Goal: Transaction & Acquisition: Purchase product/service

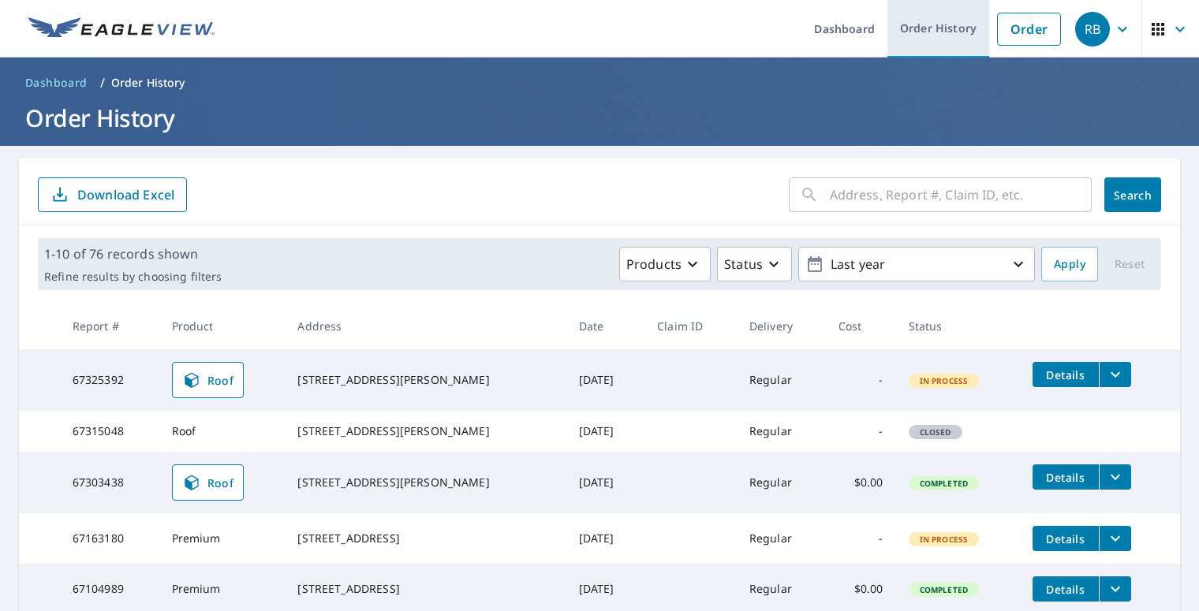
click at [947, 32] on link "Order History" at bounding box center [938, 29] width 102 height 58
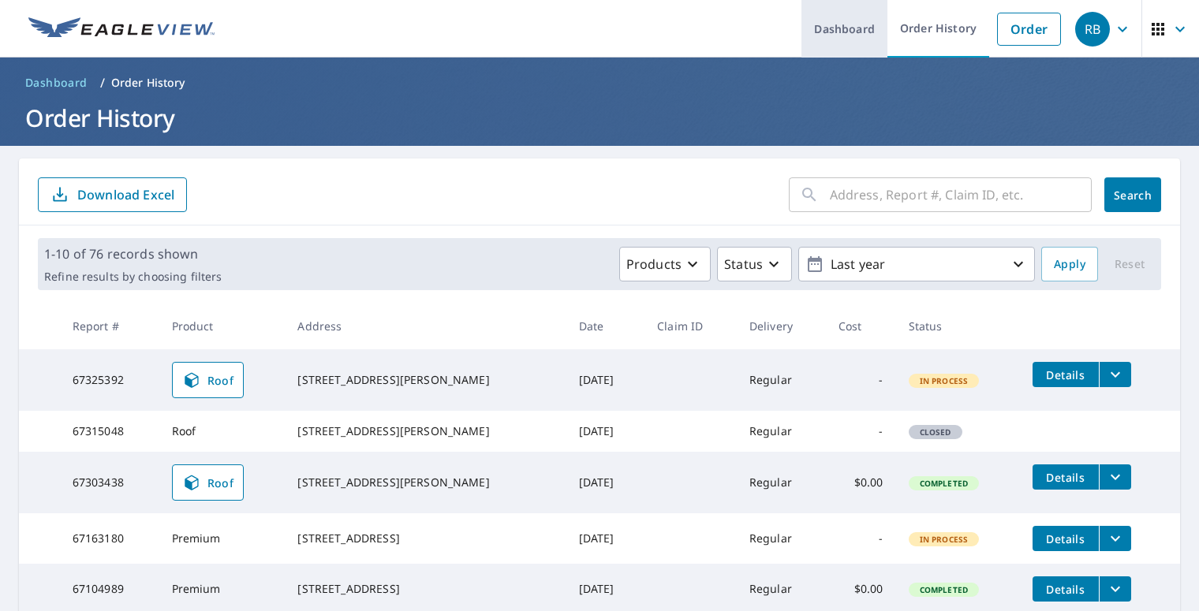
click at [850, 37] on link "Dashboard" at bounding box center [844, 29] width 86 height 58
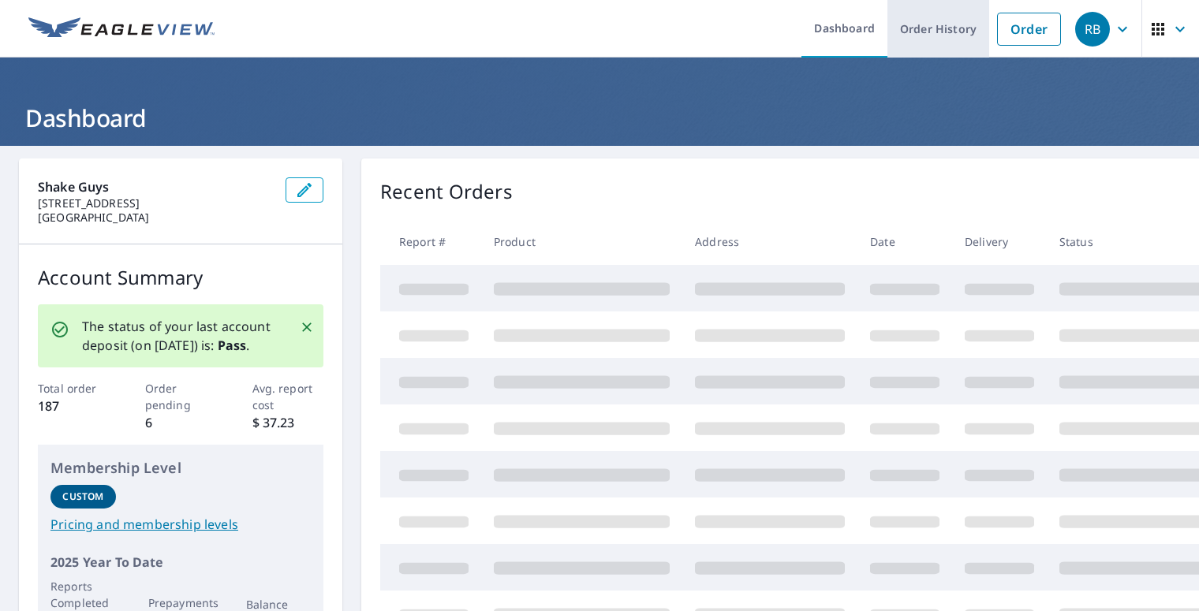
click at [897, 37] on link "Order History" at bounding box center [938, 29] width 102 height 58
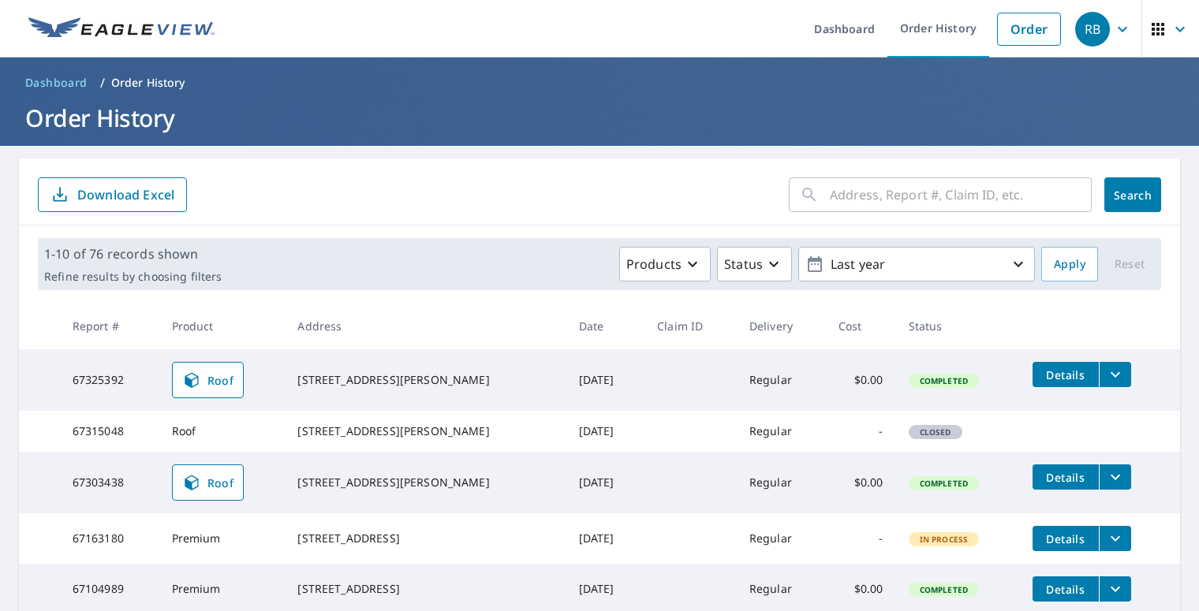
click at [913, 438] on span "Closed" at bounding box center [935, 432] width 50 height 11
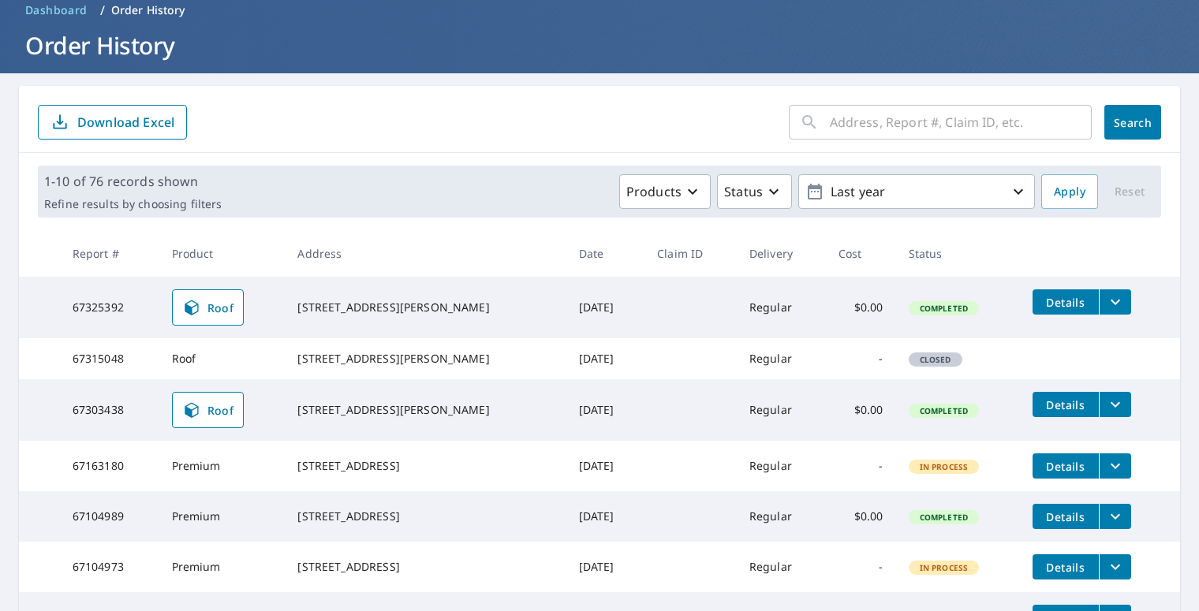
scroll to position [158, 0]
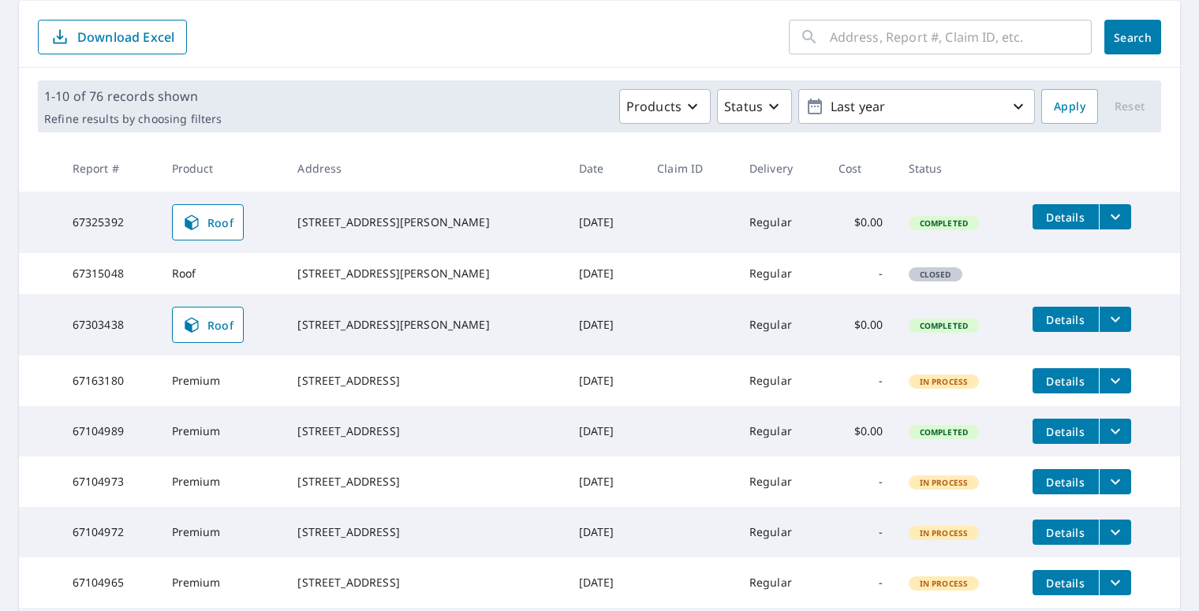
click at [328, 333] on div "[STREET_ADDRESS][PERSON_NAME]" at bounding box center [425, 325] width 256 height 16
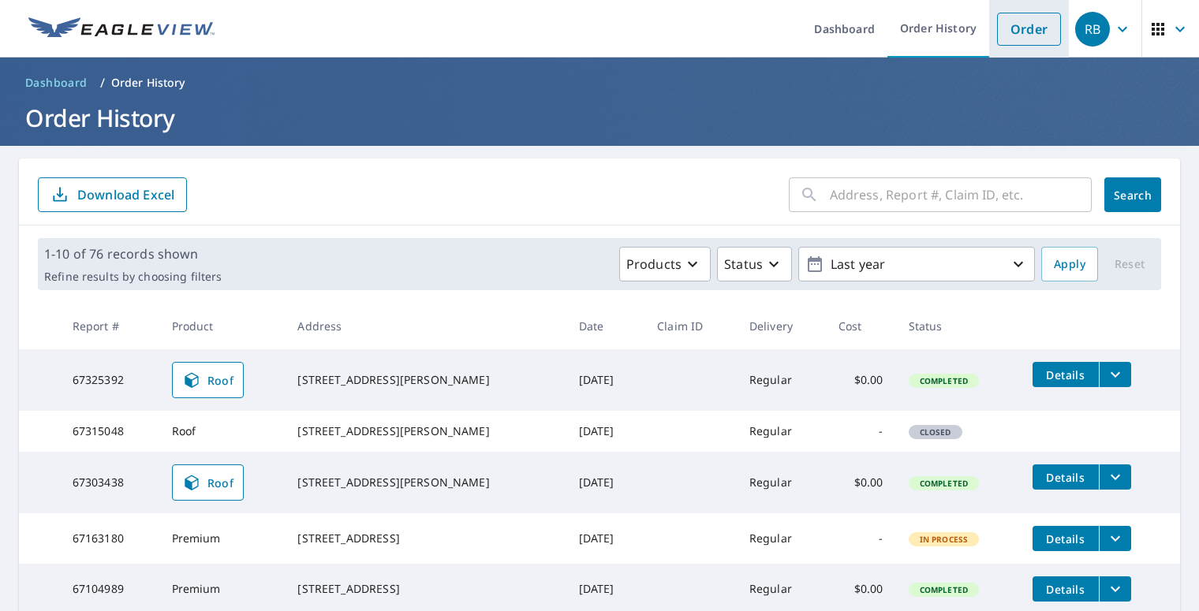
click at [999, 24] on link "Order" at bounding box center [1029, 29] width 64 height 33
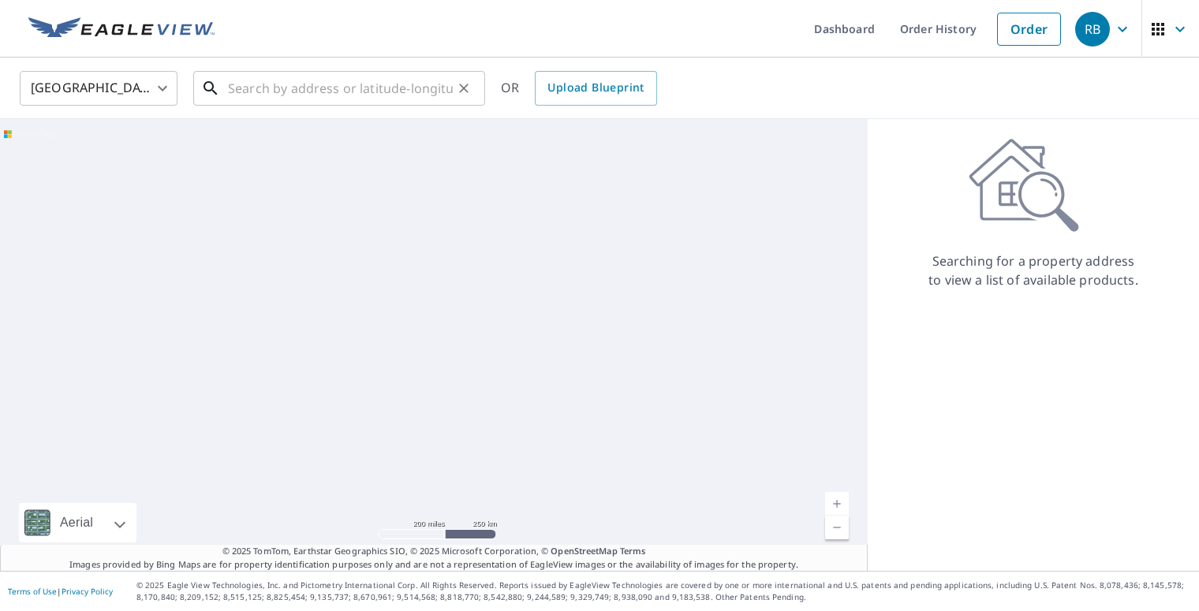
click at [297, 84] on input "text" at bounding box center [340, 88] width 225 height 44
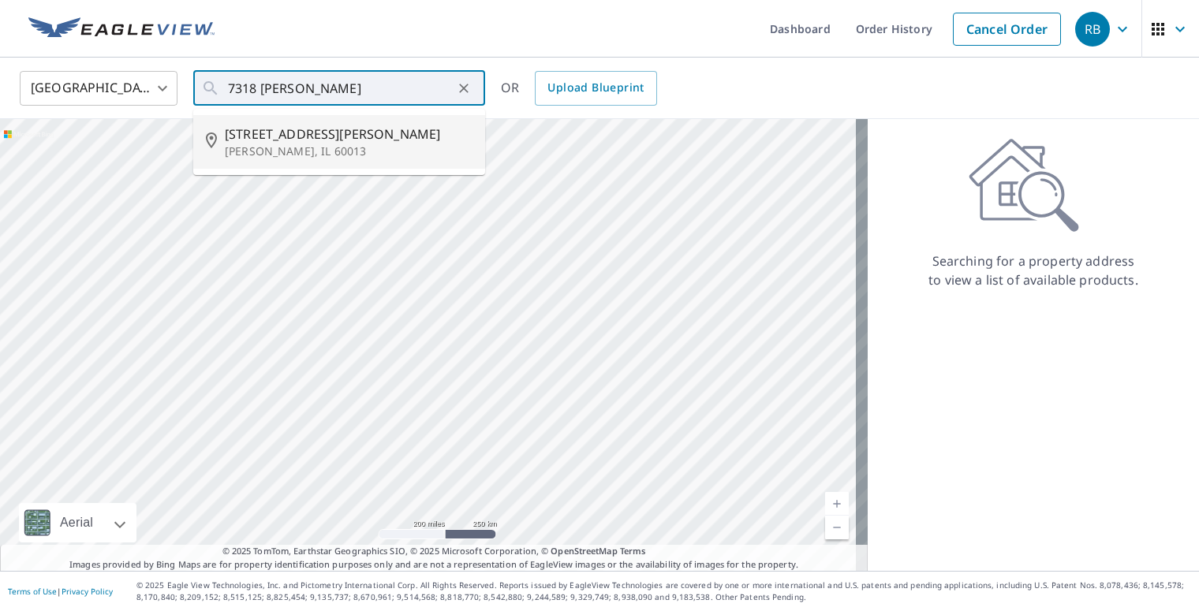
type input "[STREET_ADDRESS][PERSON_NAME]"
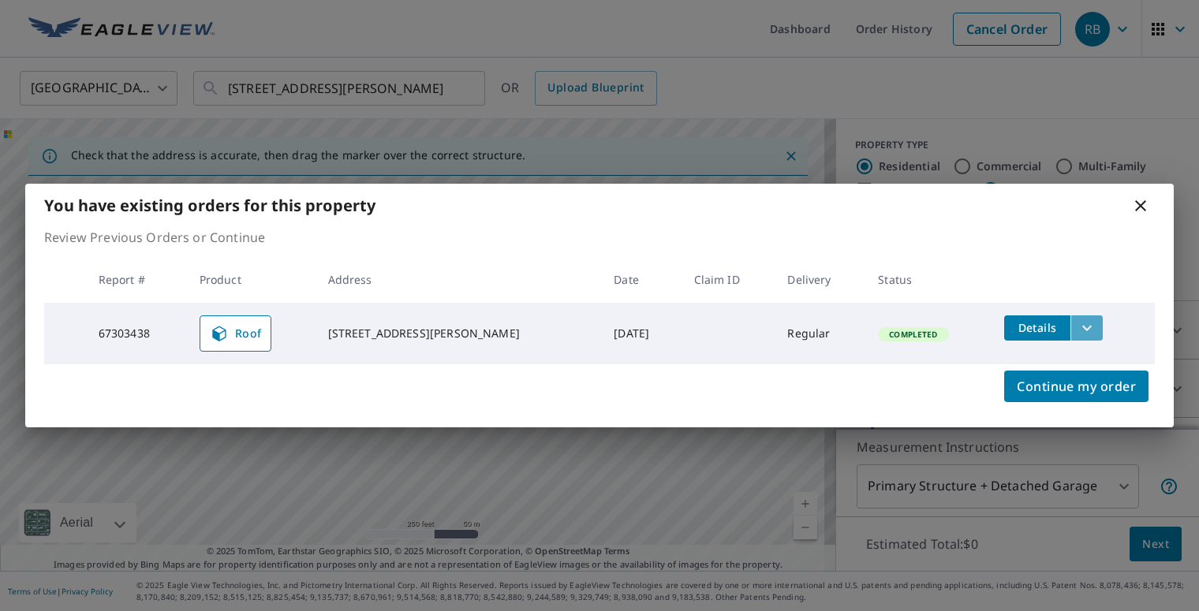
click at [1078, 334] on icon "filesDropdownBtn-67303438" at bounding box center [1087, 328] width 19 height 19
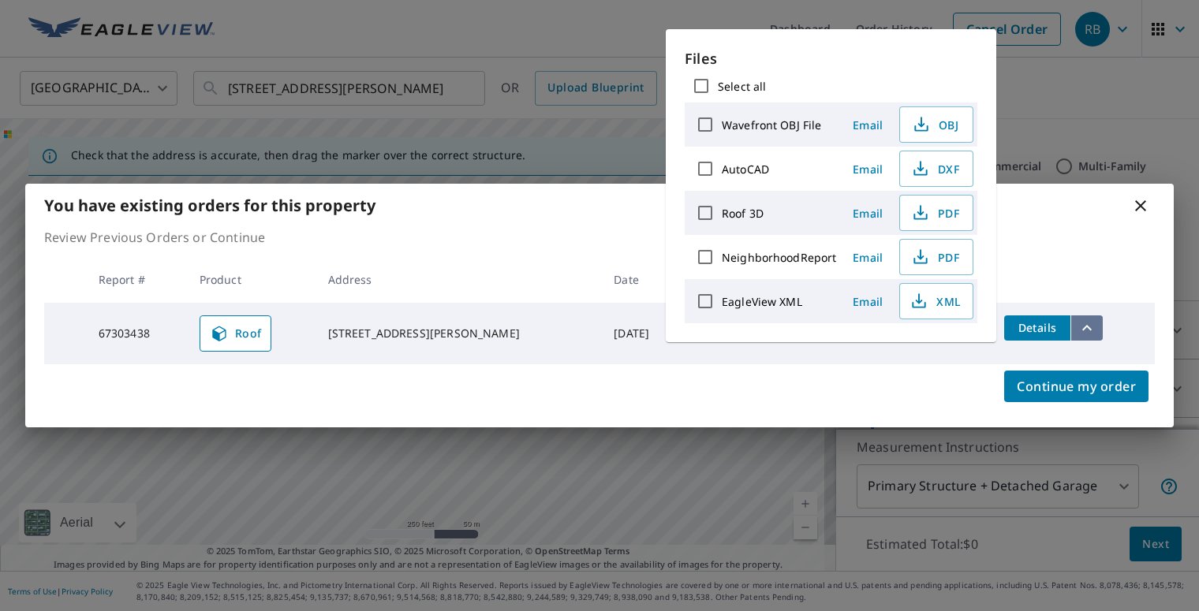
click at [1078, 334] on icon "filesDropdownBtn-67303438" at bounding box center [1087, 328] width 19 height 19
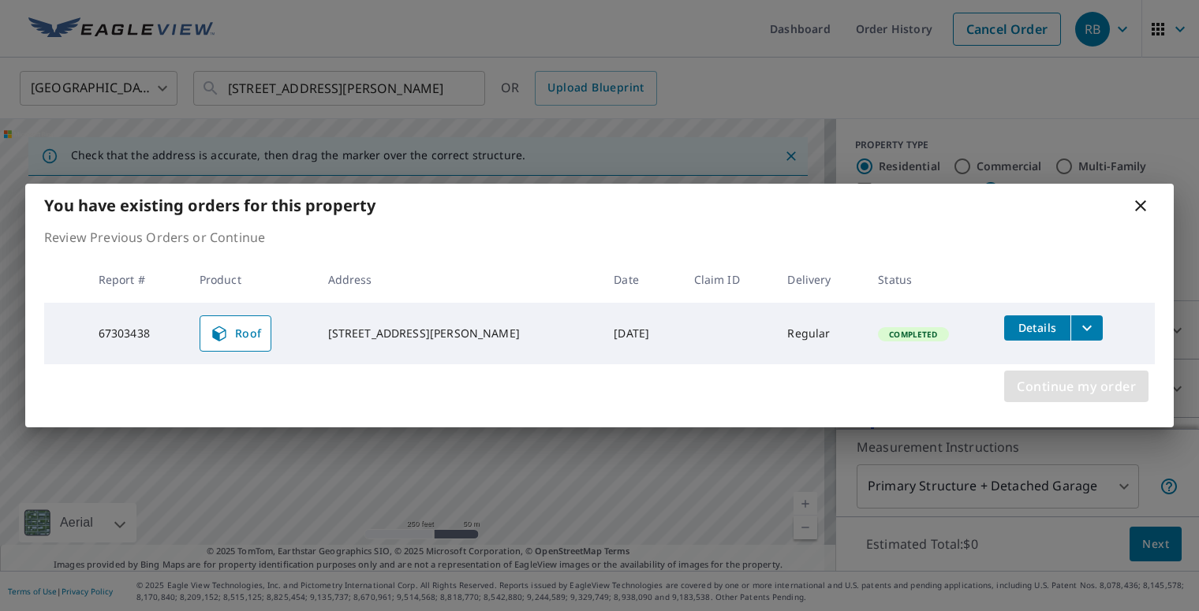
click at [1057, 381] on span "Continue my order" at bounding box center [1076, 386] width 119 height 22
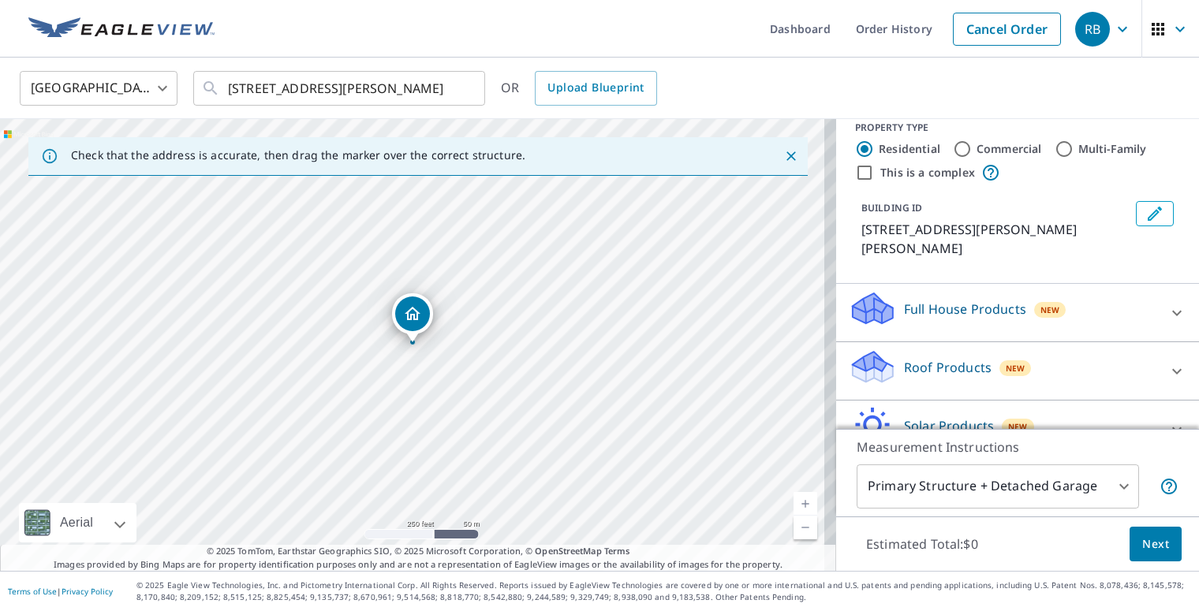
scroll to position [27, 0]
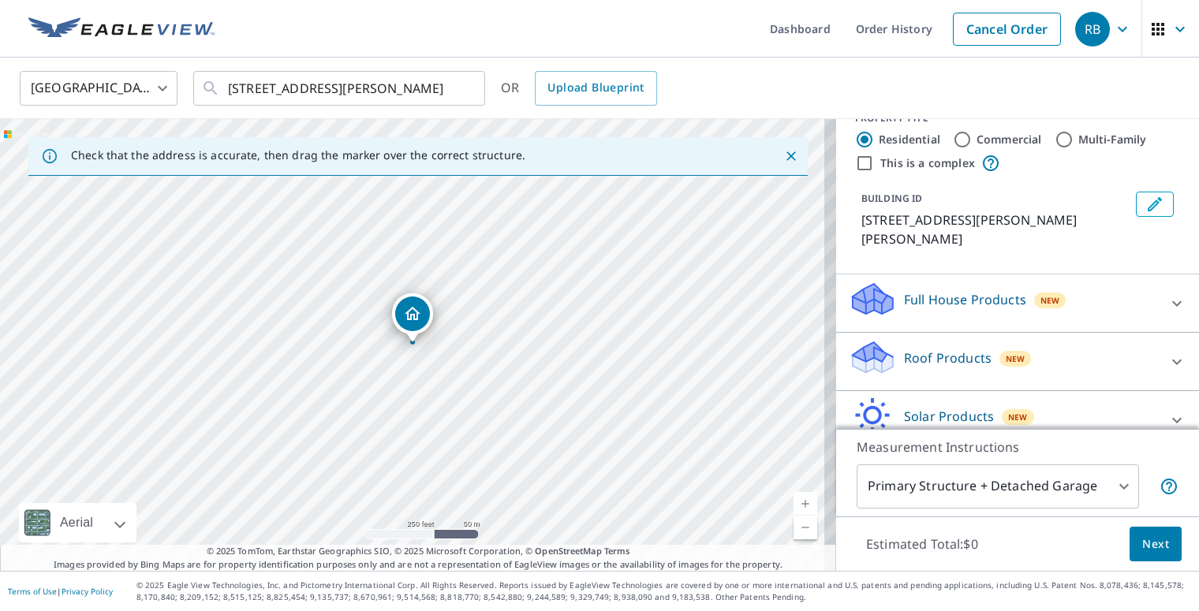
click at [953, 349] on p "Roof Products" at bounding box center [948, 358] width 88 height 19
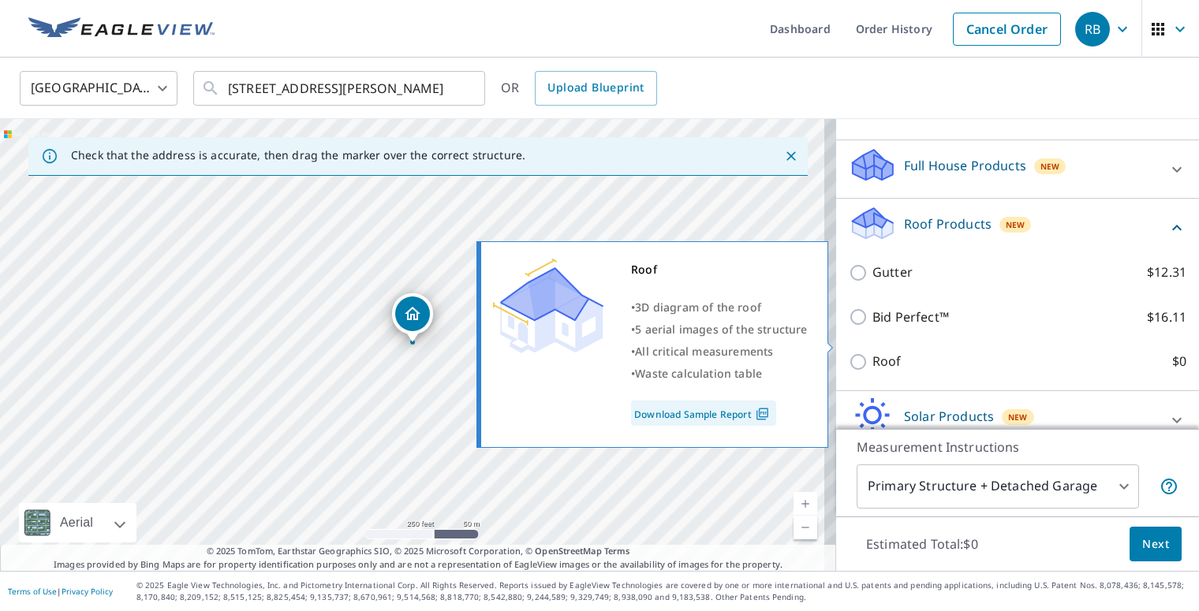
click at [887, 352] on p "Roof" at bounding box center [886, 362] width 29 height 20
click at [872, 353] on input "Roof $0" at bounding box center [861, 362] width 24 height 19
checkbox input "true"
type input "3"
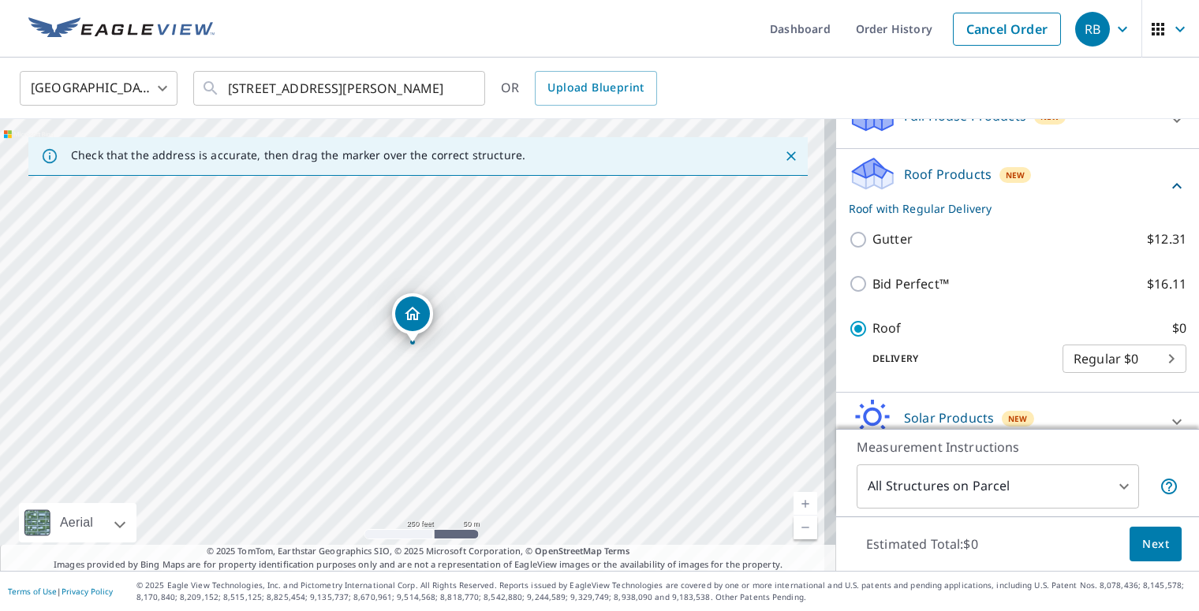
scroll to position [170, 0]
click at [1130, 550] on button "Next" at bounding box center [1156, 544] width 52 height 35
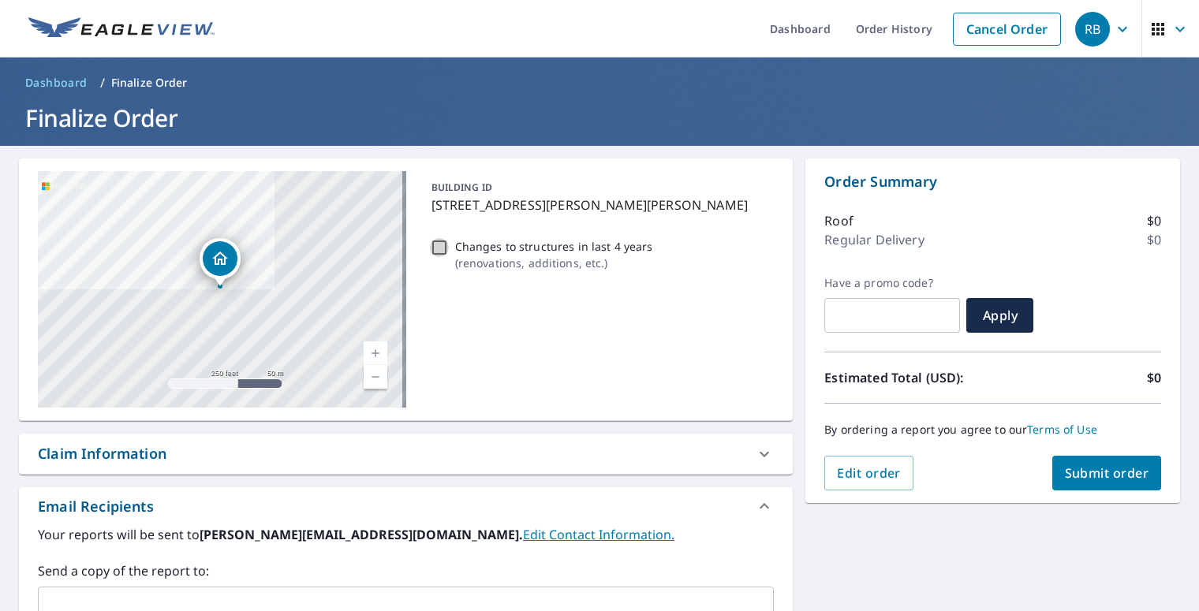
click at [439, 248] on input "Changes to structures in last 4 years ( renovations, additions, etc. )" at bounding box center [439, 247] width 19 height 19
checkbox input "true"
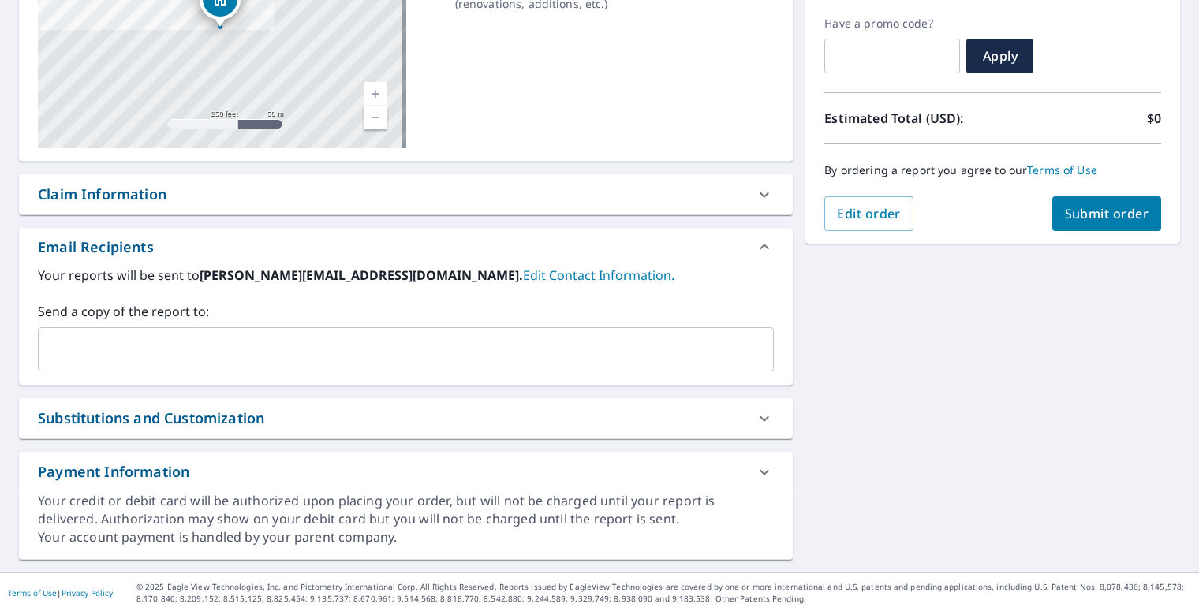
click at [678, 424] on div "Substitutions and Customization" at bounding box center [392, 418] width 708 height 21
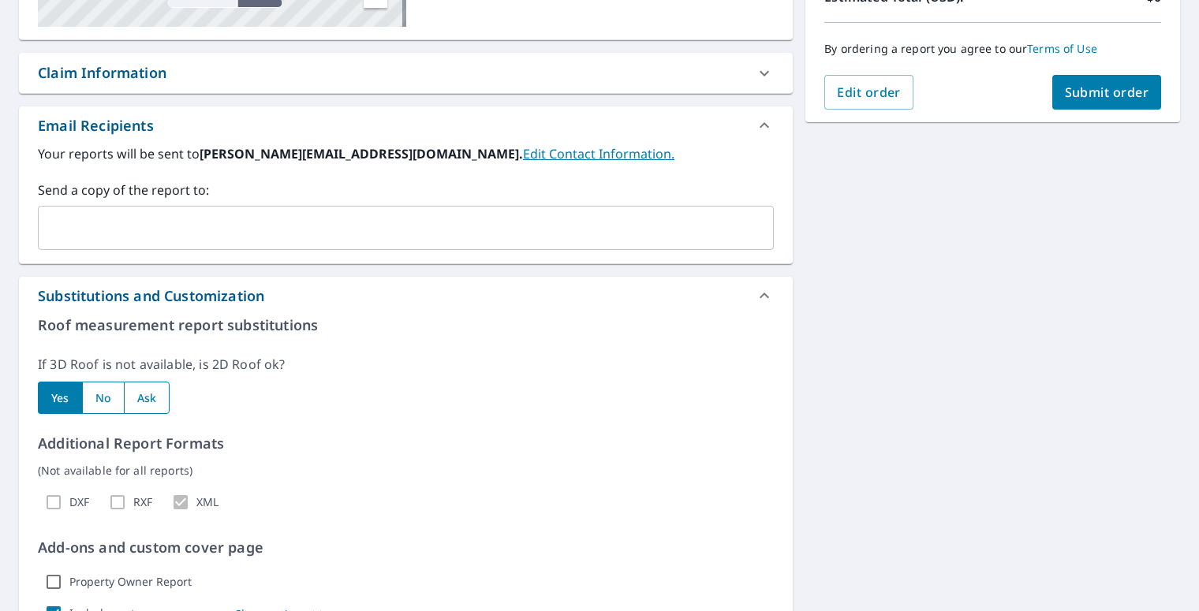
scroll to position [575, 0]
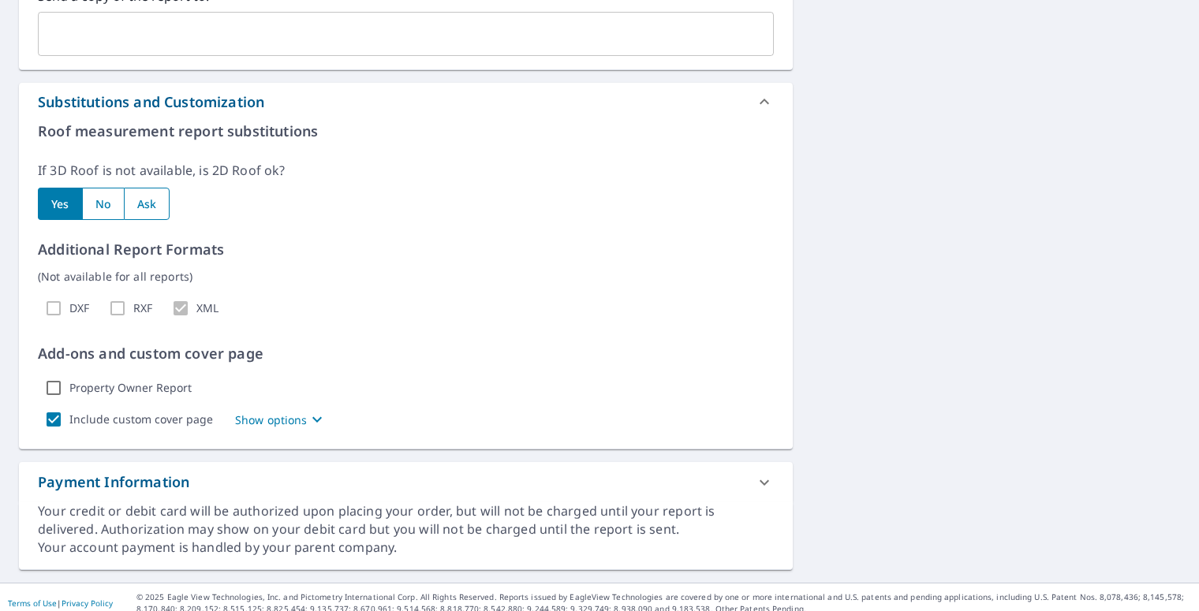
click at [296, 417] on p "Show options" at bounding box center [271, 420] width 73 height 17
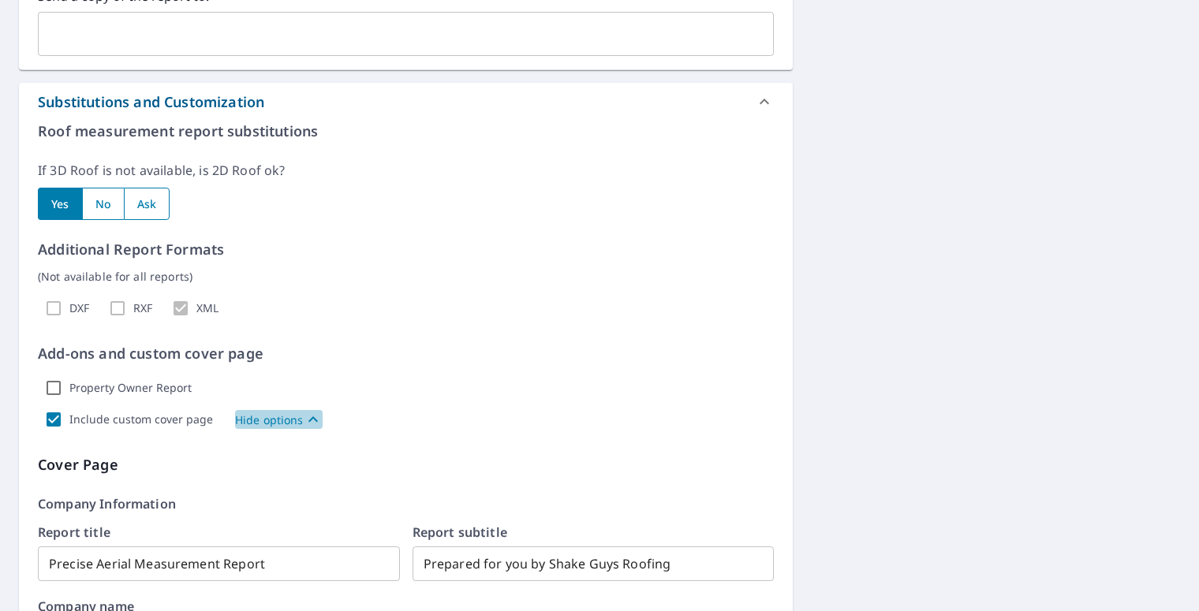
click at [296, 417] on p "Hide options" at bounding box center [269, 420] width 69 height 17
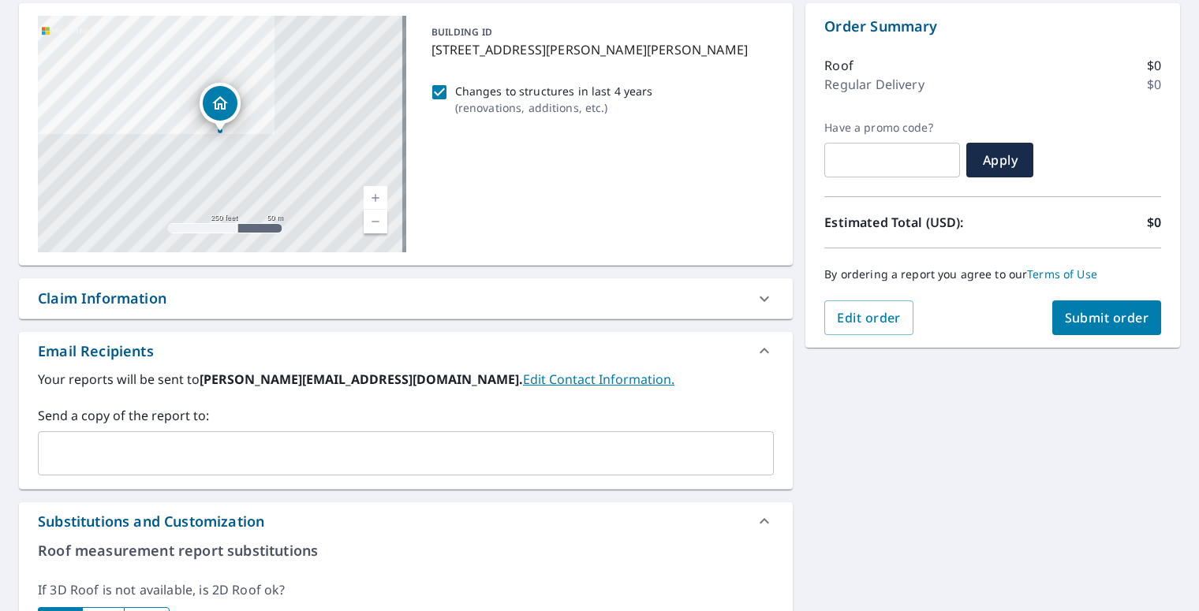
scroll to position [0, 0]
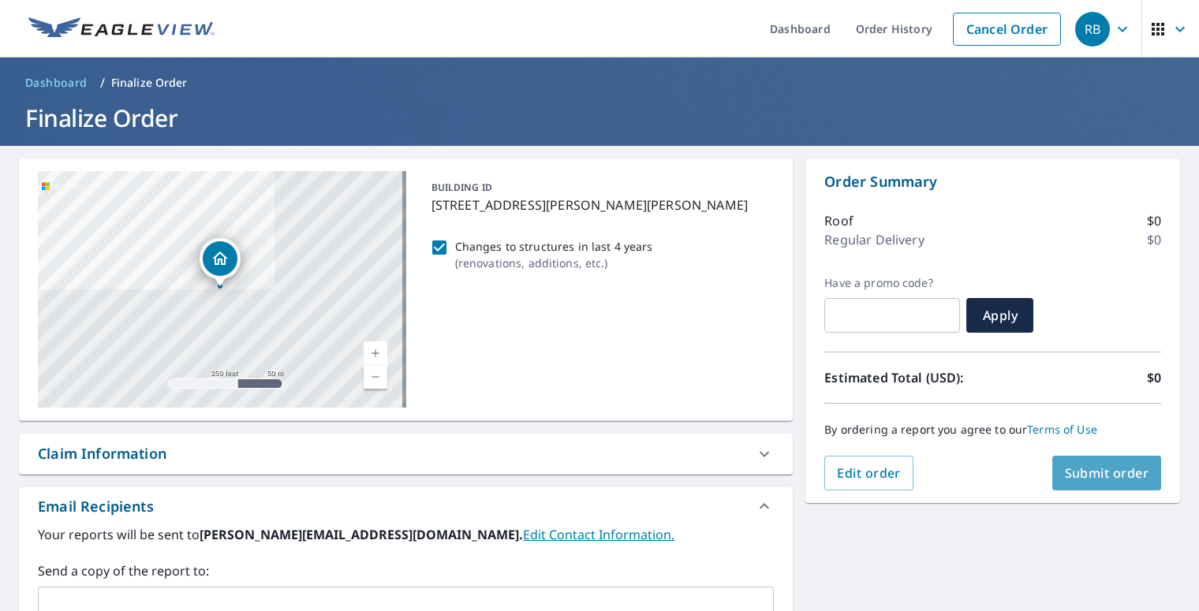
click at [1067, 476] on span "Submit order" at bounding box center [1107, 473] width 84 height 17
checkbox input "true"
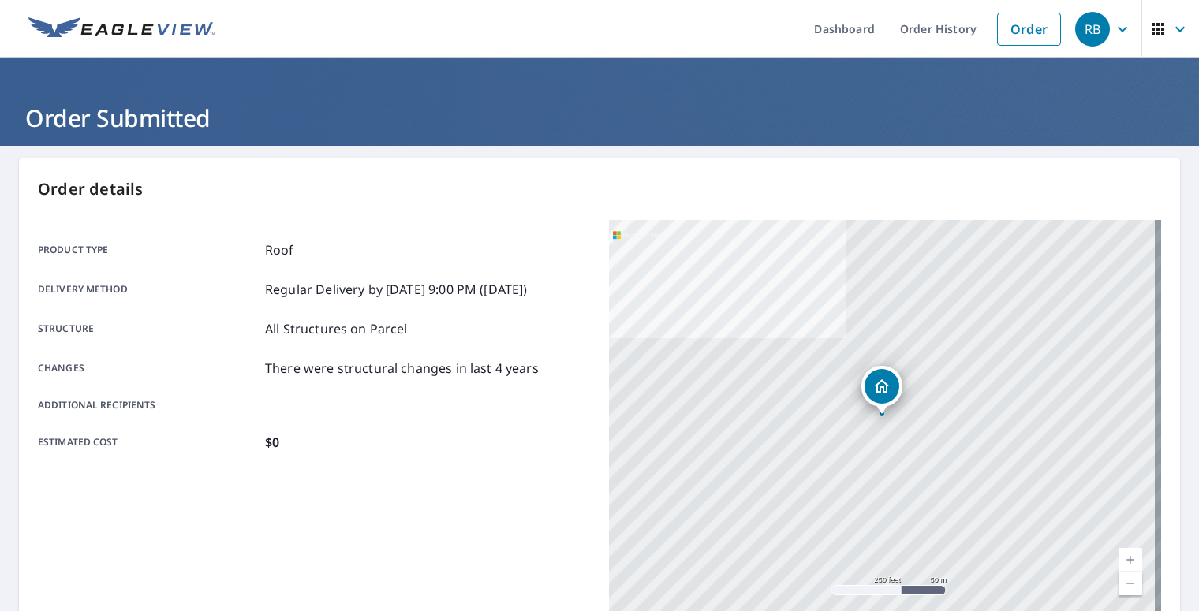
scroll to position [316, 0]
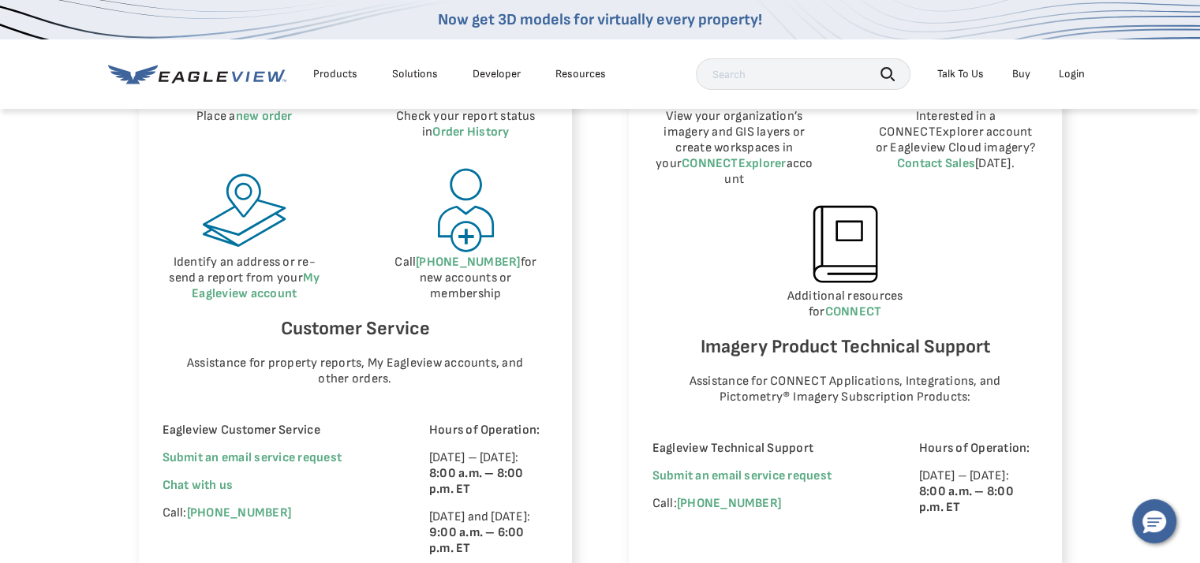
scroll to position [1026, 0]
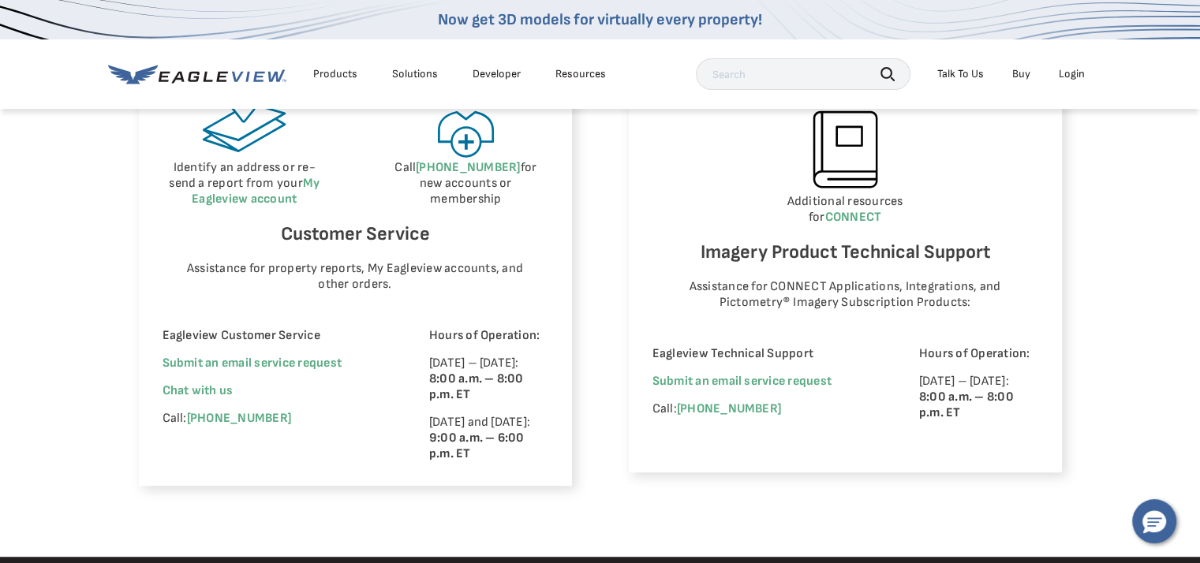
scroll to position [959, 0]
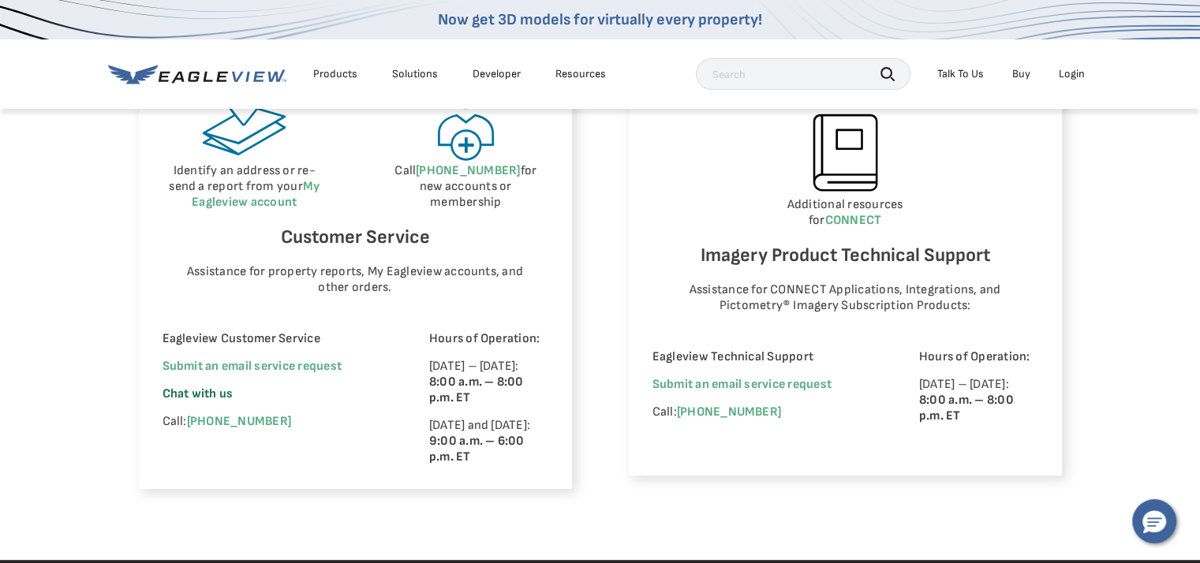
click at [208, 398] on span "Chat with us" at bounding box center [198, 394] width 71 height 15
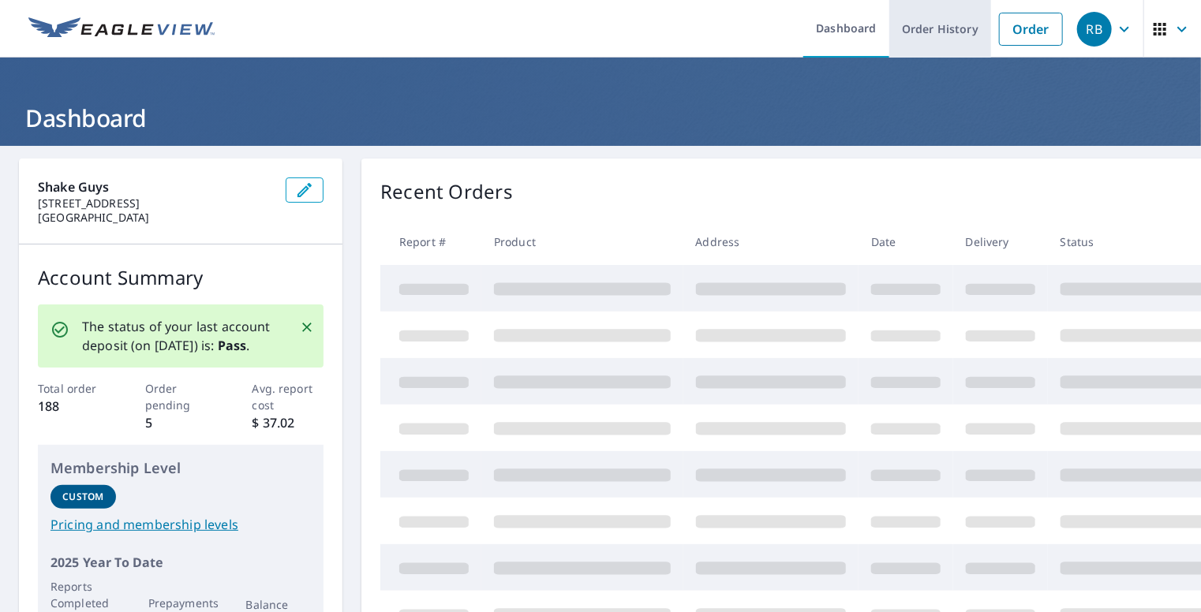
click at [910, 35] on link "Order History" at bounding box center [940, 29] width 102 height 58
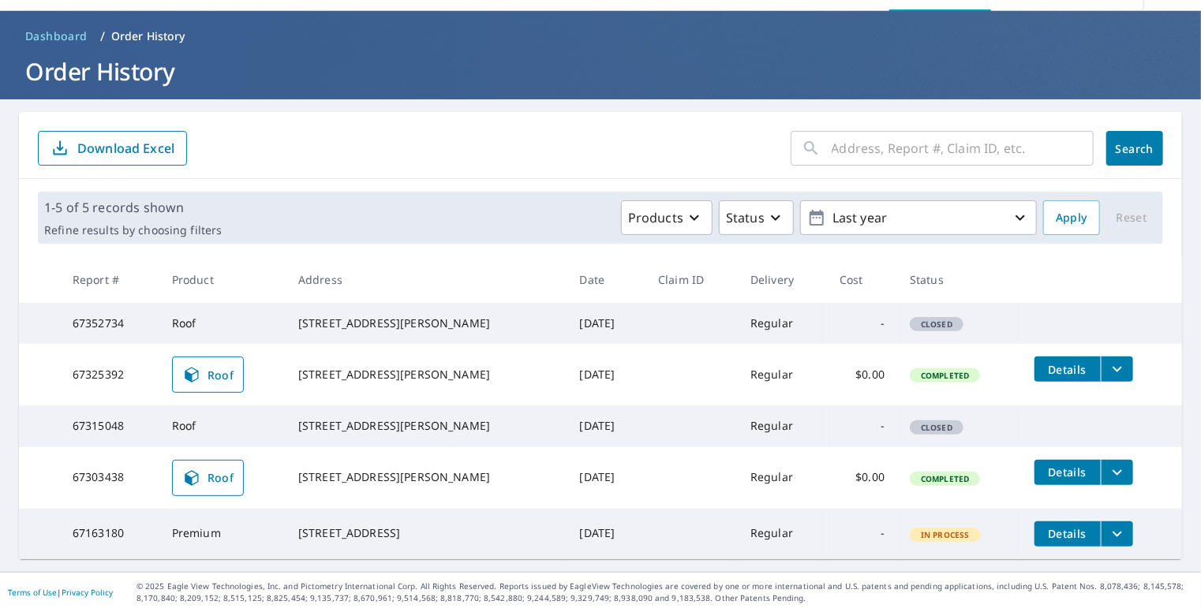
scroll to position [82, 0]
drag, startPoint x: 68, startPoint y: 475, endPoint x: 141, endPoint y: 478, distance: 73.4
click at [141, 478] on td "67303438" at bounding box center [109, 478] width 99 height 62
copy td "67303438"
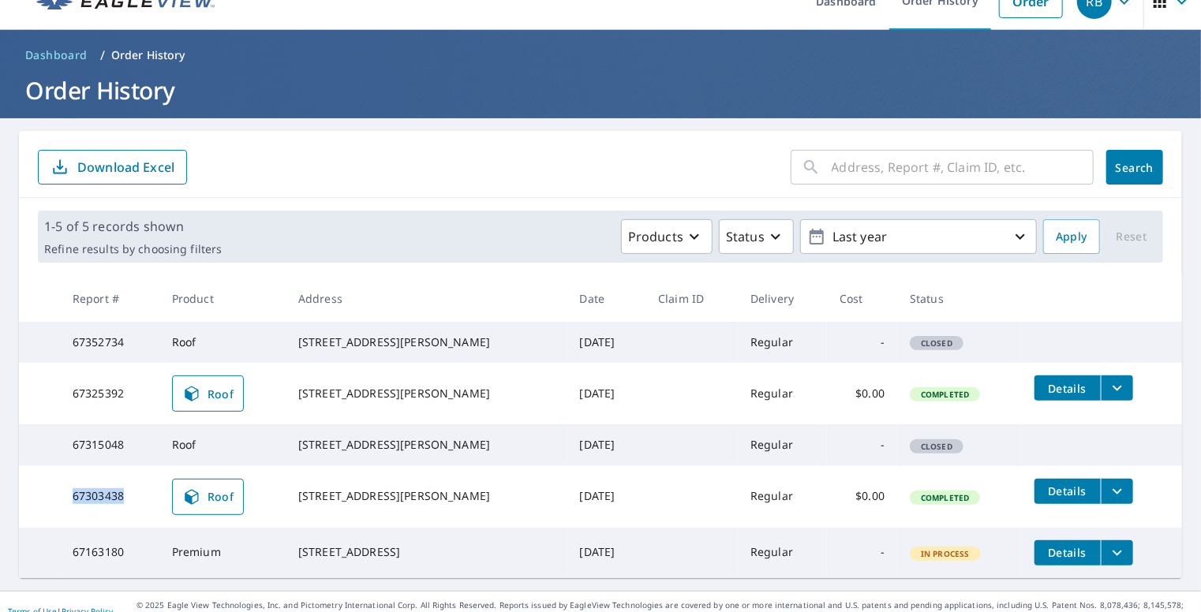
scroll to position [0, 0]
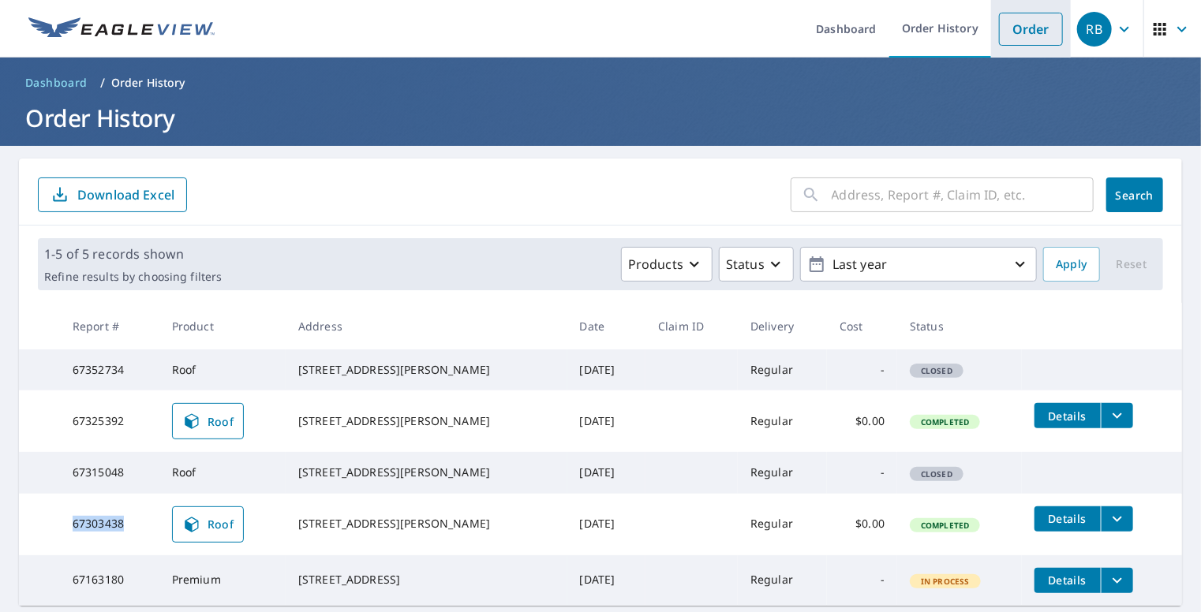
click at [1019, 25] on link "Order" at bounding box center [1031, 29] width 64 height 33
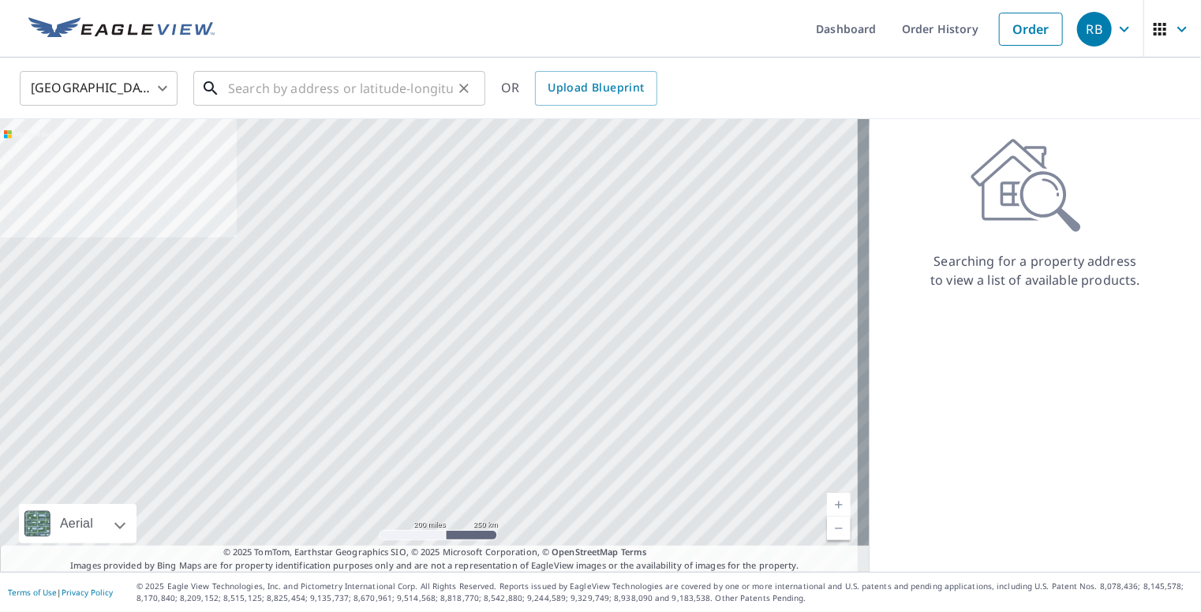
click at [375, 91] on input "text" at bounding box center [340, 88] width 225 height 44
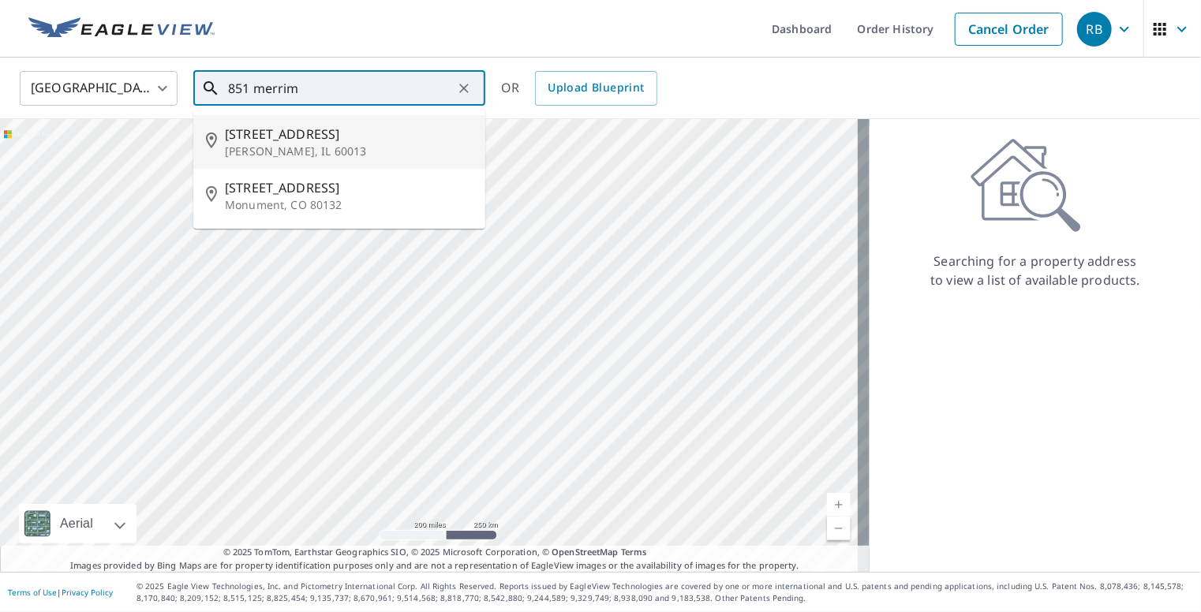
drag, startPoint x: 333, startPoint y: 135, endPoint x: 377, endPoint y: 126, distance: 45.0
click at [332, 135] on span "851 Merrimac St" at bounding box center [349, 134] width 248 height 19
type input "851 Merrimac St Cary, IL 60013"
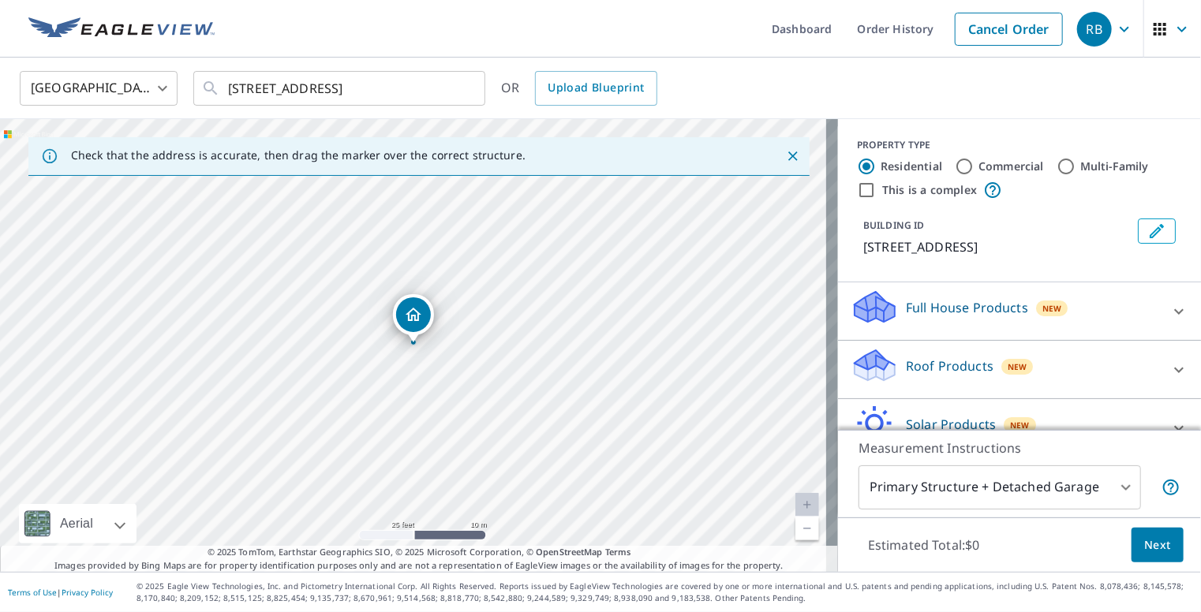
click at [887, 375] on div "Roof Products New" at bounding box center [1004, 369] width 309 height 45
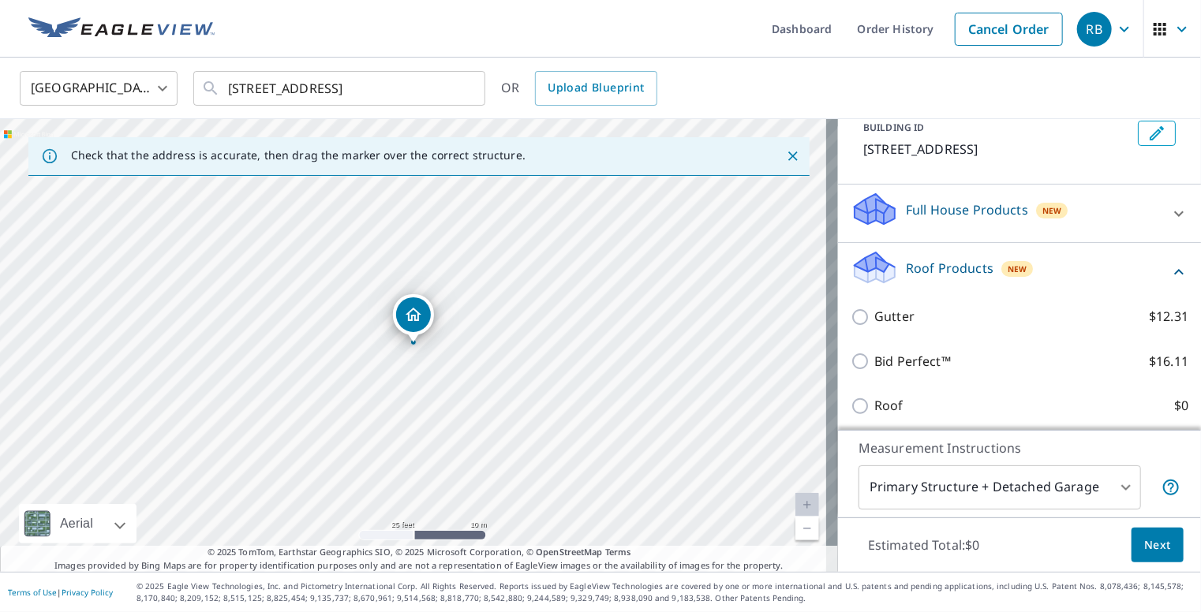
scroll to position [160, 0]
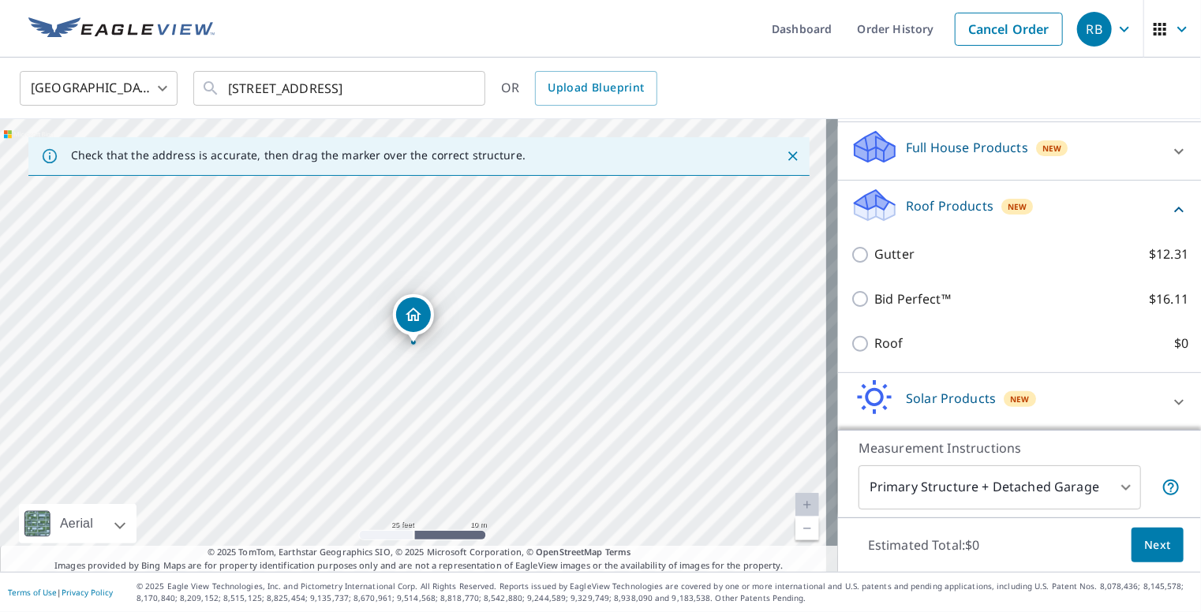
click at [856, 332] on div "Roof $0" at bounding box center [1019, 343] width 338 height 45
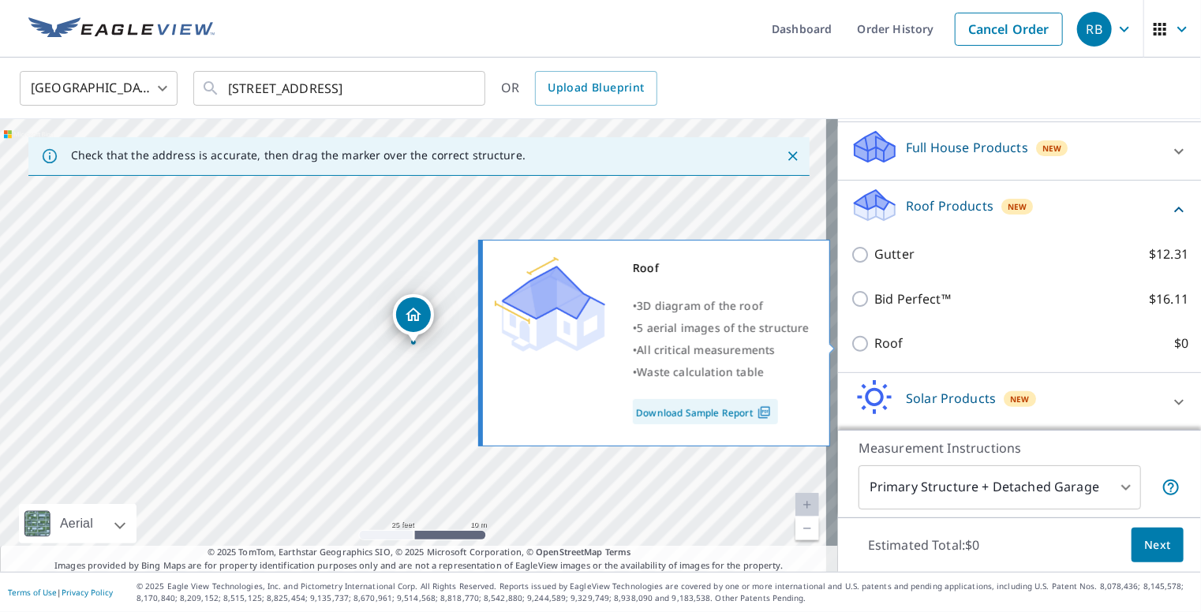
click at [861, 340] on input "Roof $0" at bounding box center [862, 343] width 24 height 19
checkbox input "true"
type input "3"
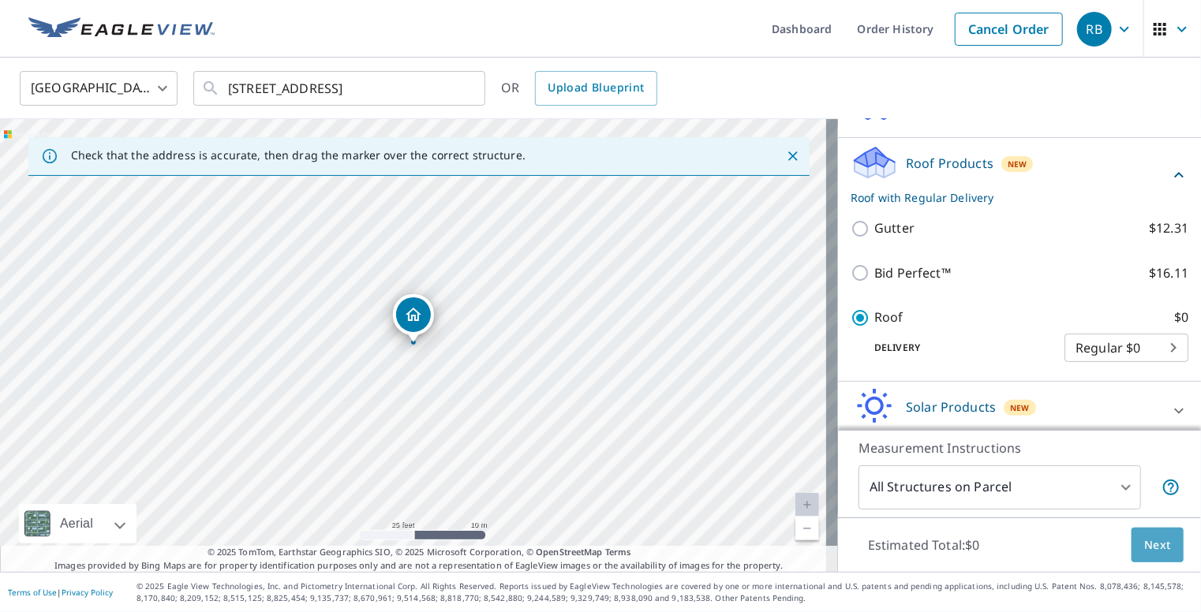
click at [1144, 551] on span "Next" at bounding box center [1157, 546] width 27 height 20
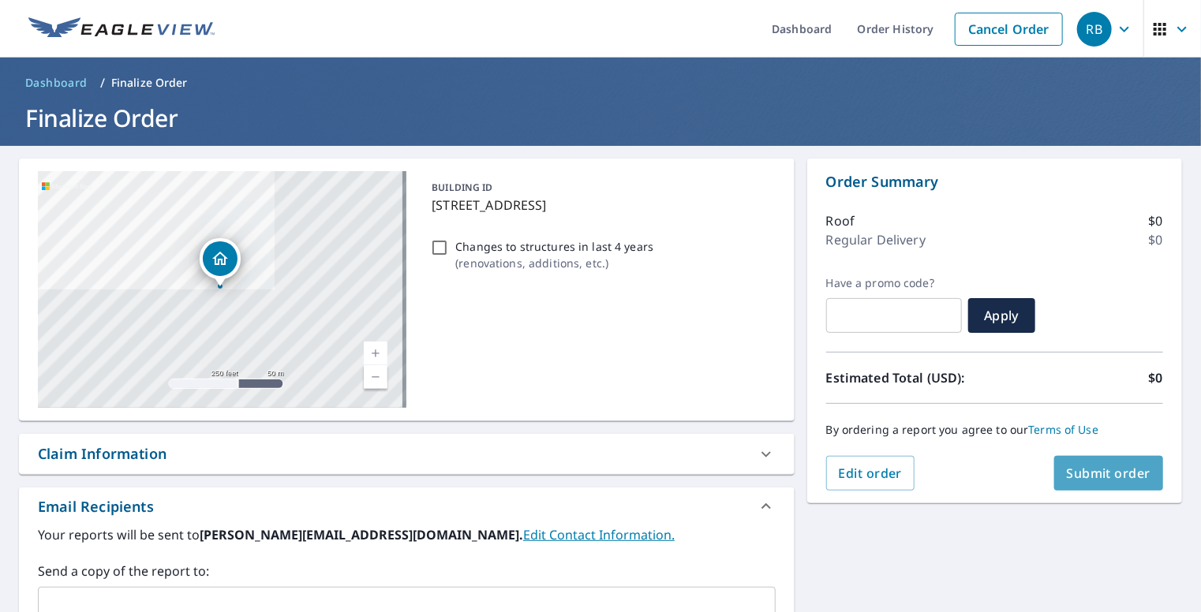
click at [1095, 471] on span "Submit order" at bounding box center [1109, 473] width 84 height 17
checkbox input "true"
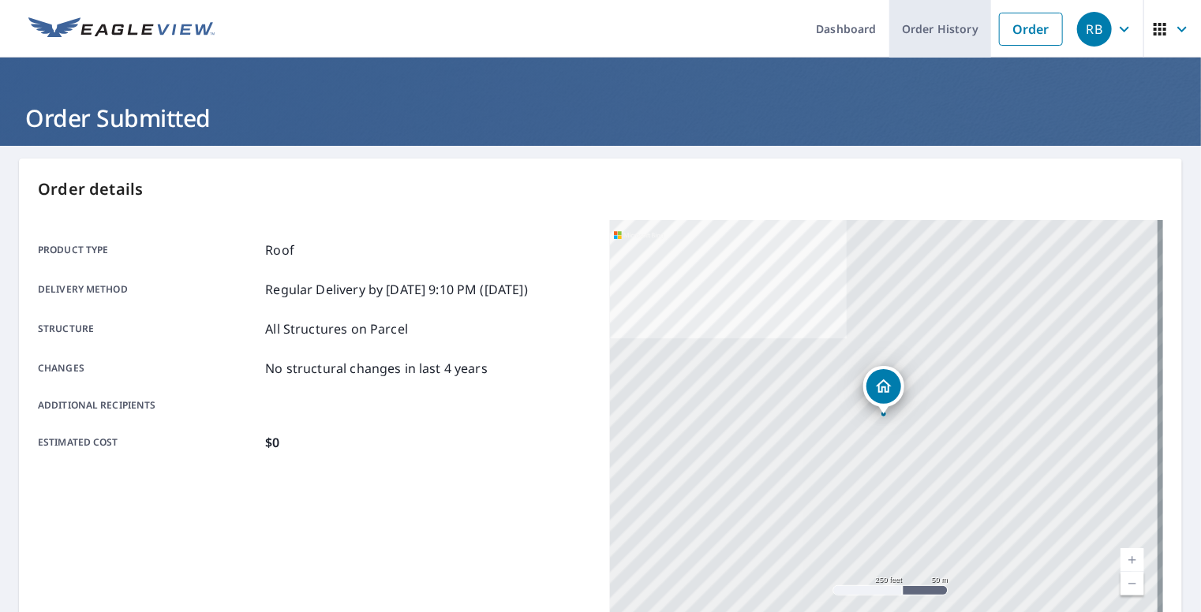
click at [917, 42] on link "Order History" at bounding box center [940, 29] width 102 height 58
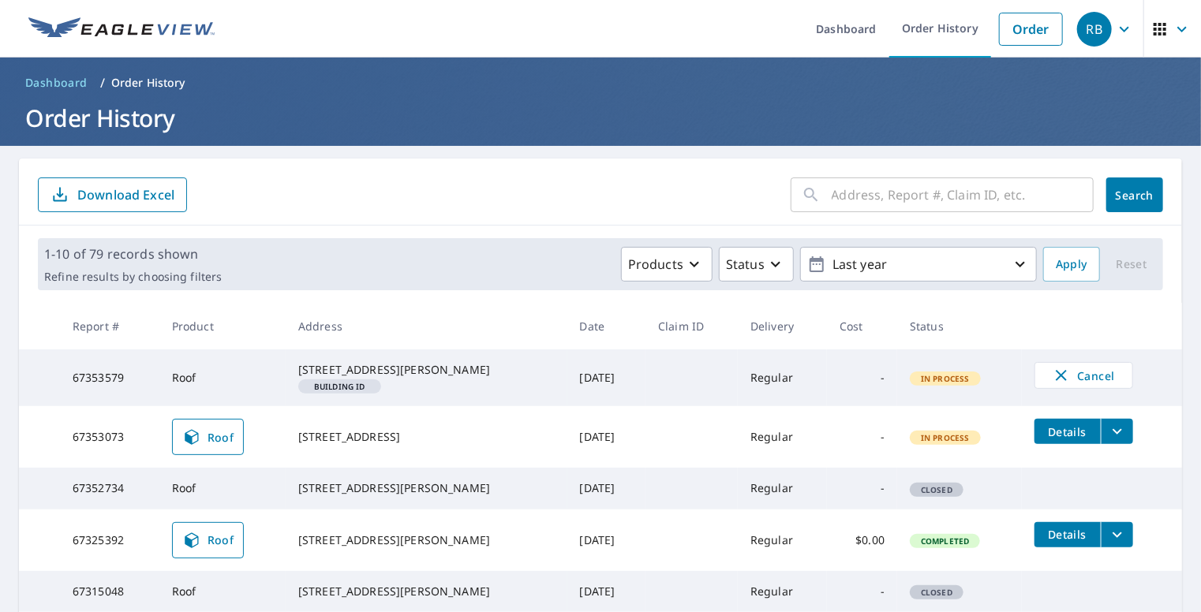
click at [344, 394] on td "7318 S Rawson Bridge Rd Cary, IL 60013 Building ID" at bounding box center [427, 377] width 282 height 57
click at [842, 25] on link "Dashboard" at bounding box center [846, 29] width 86 height 58
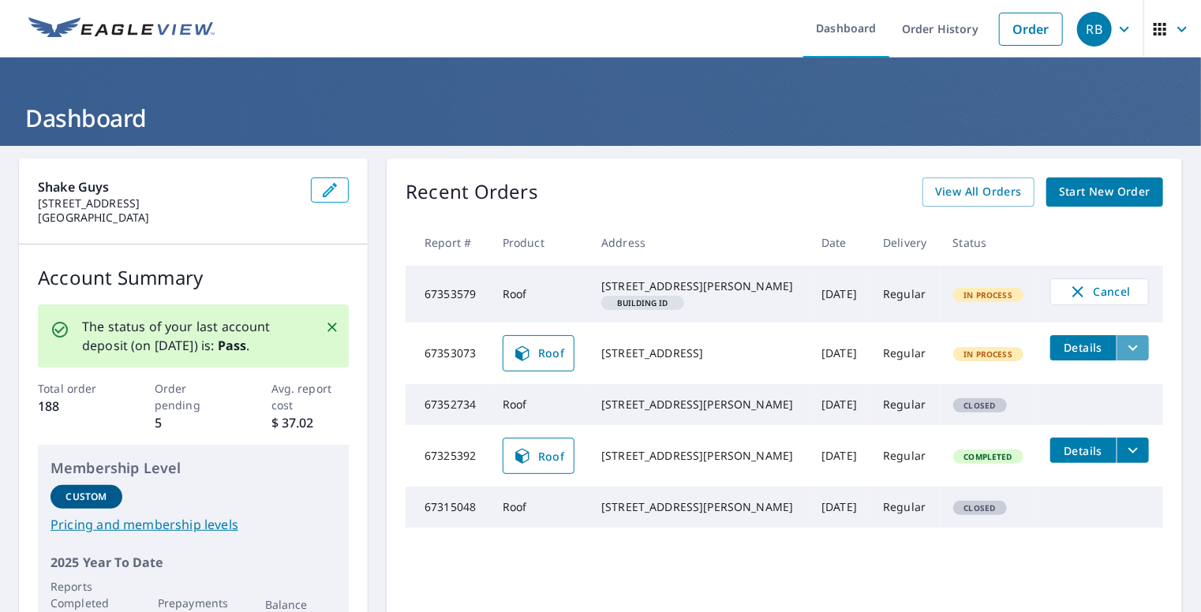
click at [1123, 357] on icon "filesDropdownBtn-67353073" at bounding box center [1132, 347] width 19 height 19
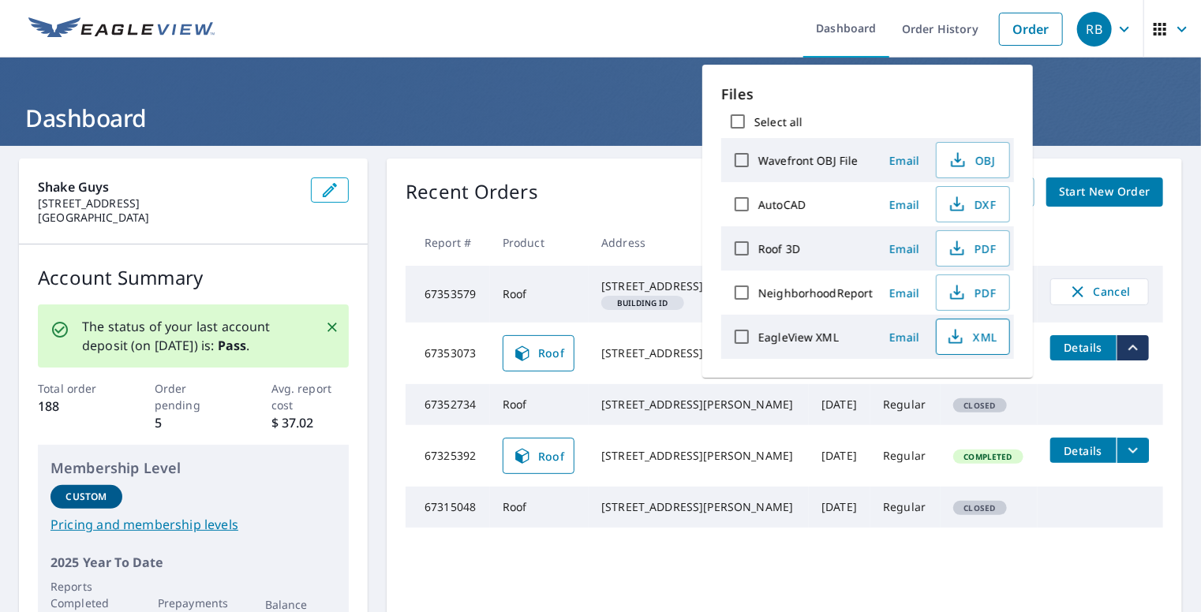
click at [943, 331] on button "XML" at bounding box center [973, 337] width 74 height 36
click at [947, 249] on icon "button" at bounding box center [956, 248] width 19 height 19
